Goal: Transaction & Acquisition: Purchase product/service

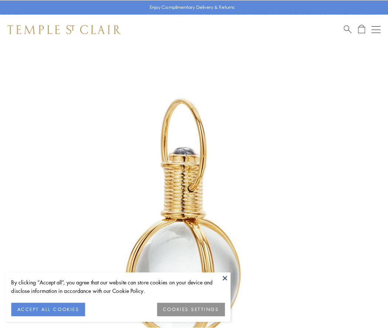
scroll to position [193, 0]
